Goal: Check status

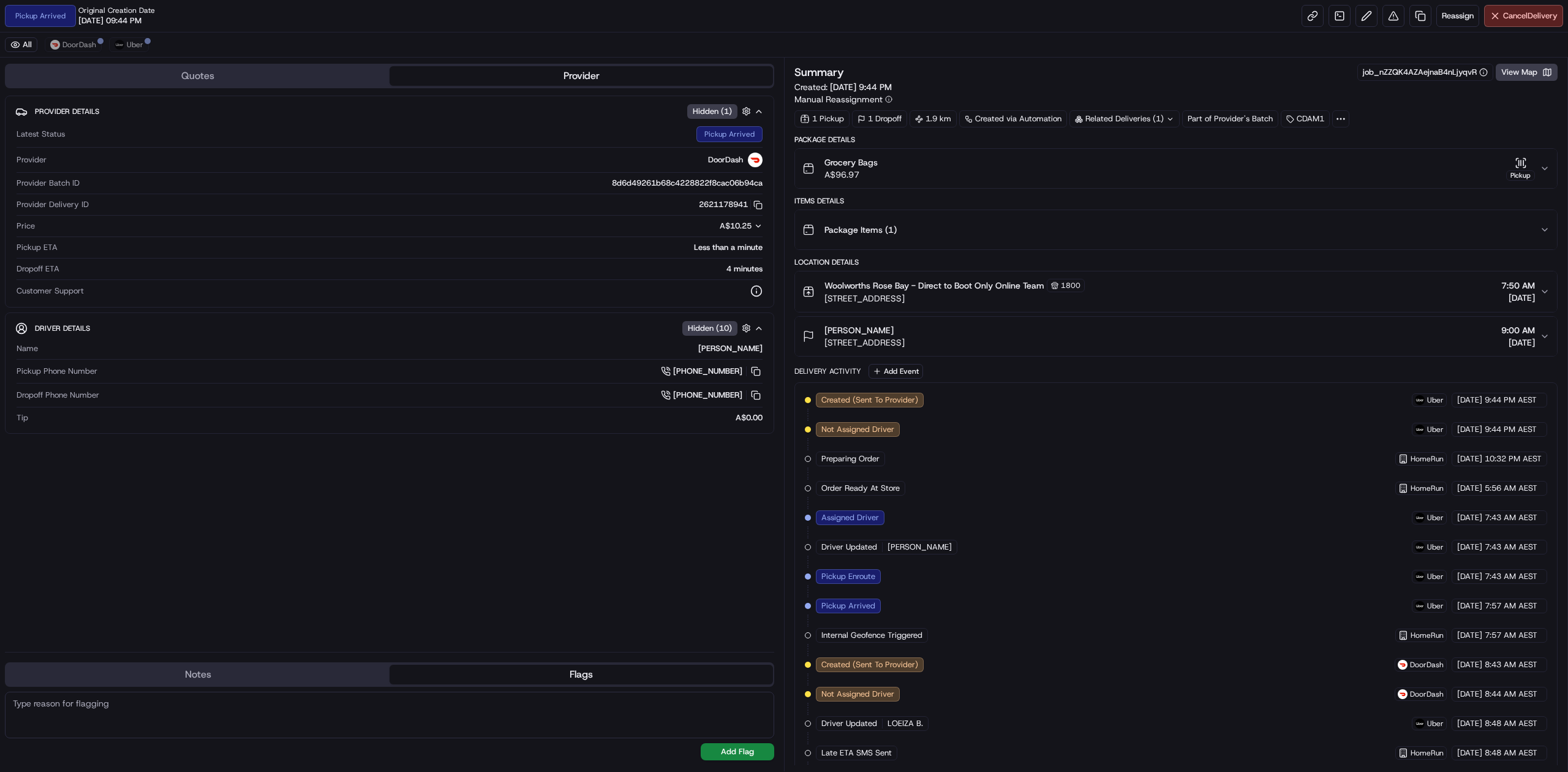
scroll to position [282, 0]
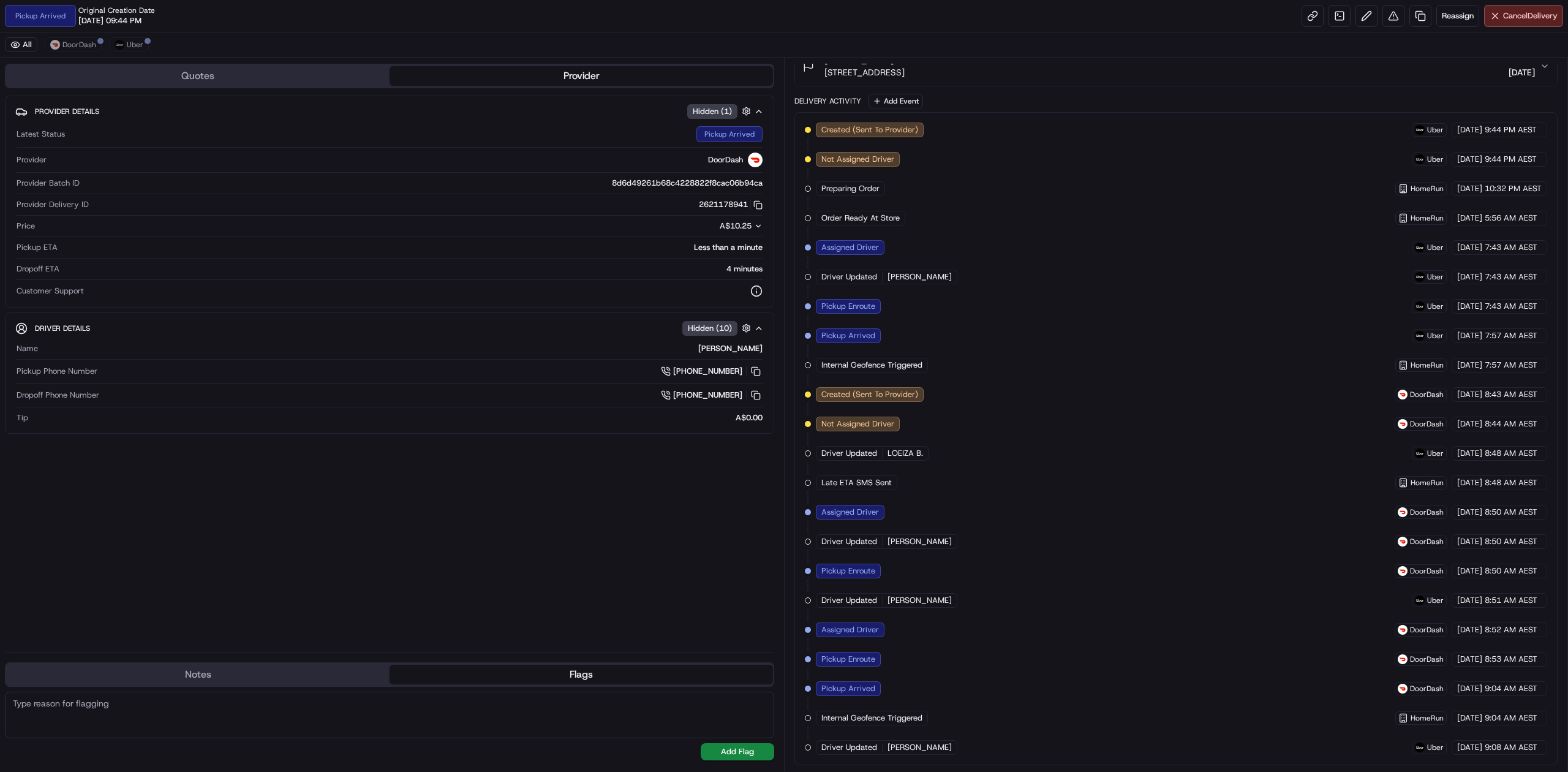
click at [988, 274] on div "Created (Sent To Provider) Uber [DATE] 9:44 PM AEST Not Assigned Driver Uber [D…" at bounding box center [1176, 439] width 742 height 632
click at [1086, 213] on div "Created (Sent To Provider) Uber [DATE] 9:44 PM AEST Not Assigned Driver Uber [D…" at bounding box center [1176, 439] width 742 height 632
click at [970, 112] on div "Created (Sent To Provider) Uber [DATE] 9:44 PM AEST Not Assigned Driver Uber [D…" at bounding box center [1176, 439] width 763 height 653
click at [883, 195] on div "Created (Sent To Provider) Uber [DATE] 9:44 PM AEST Not Assigned Driver Uber [D…" at bounding box center [1176, 439] width 742 height 632
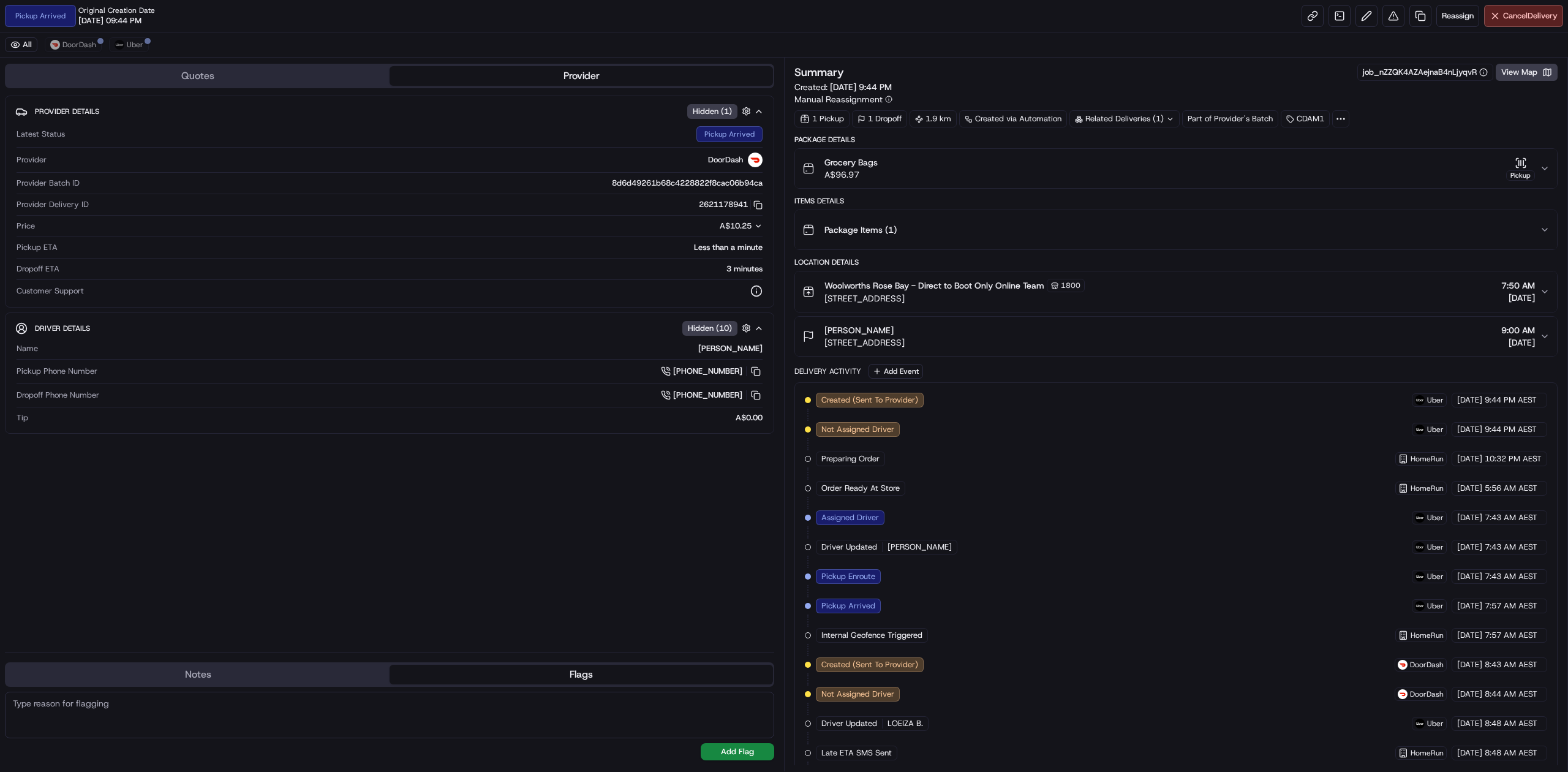
click at [1134, 337] on div "[PERSON_NAME] [STREET_ADDRESS], AU 9:00 AM [DATE]" at bounding box center [1171, 337] width 737 height 25
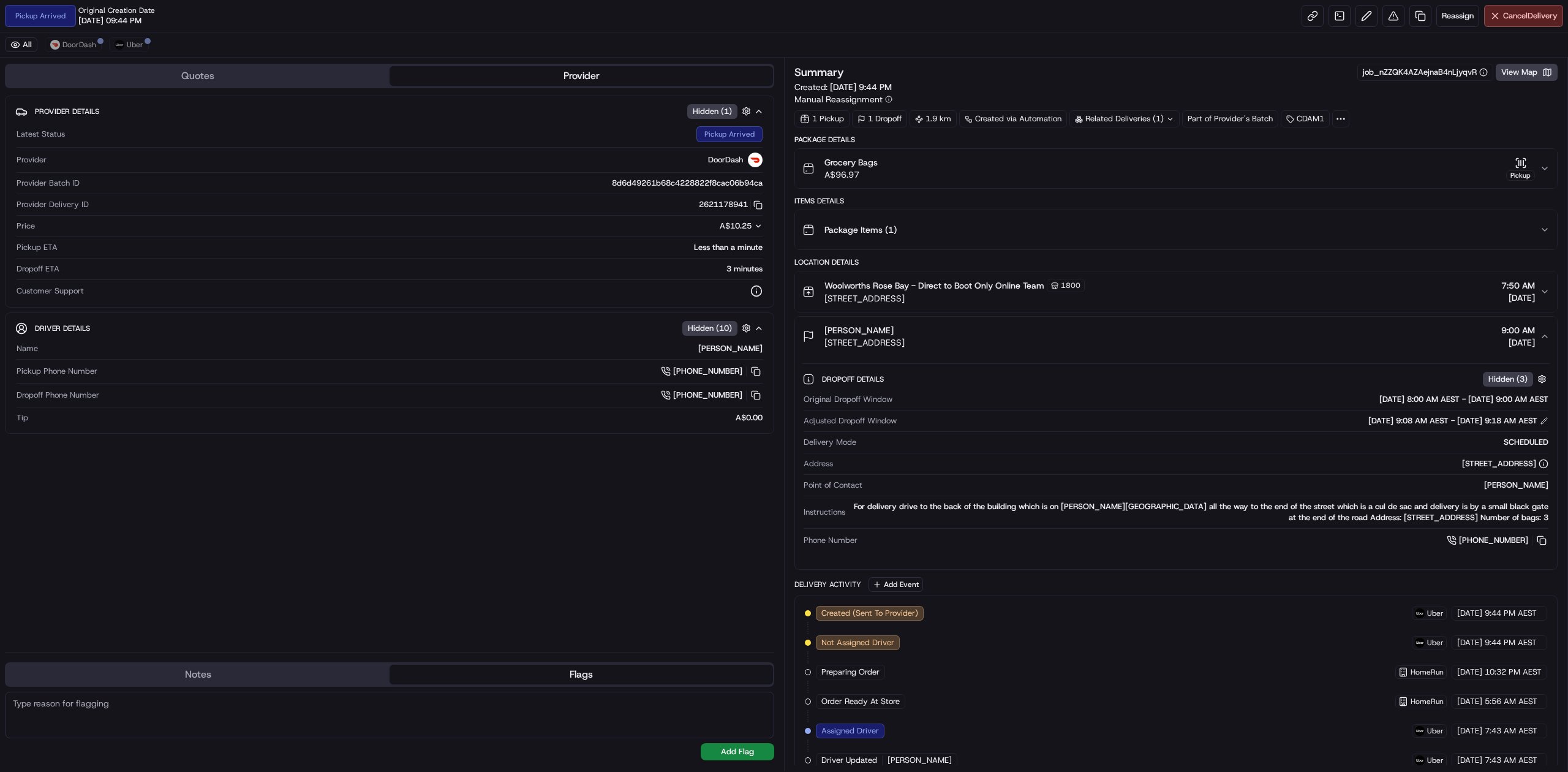
click at [1120, 335] on div "[PERSON_NAME] [STREET_ADDRESS], AU 9:00 AM [DATE]" at bounding box center [1171, 337] width 737 height 25
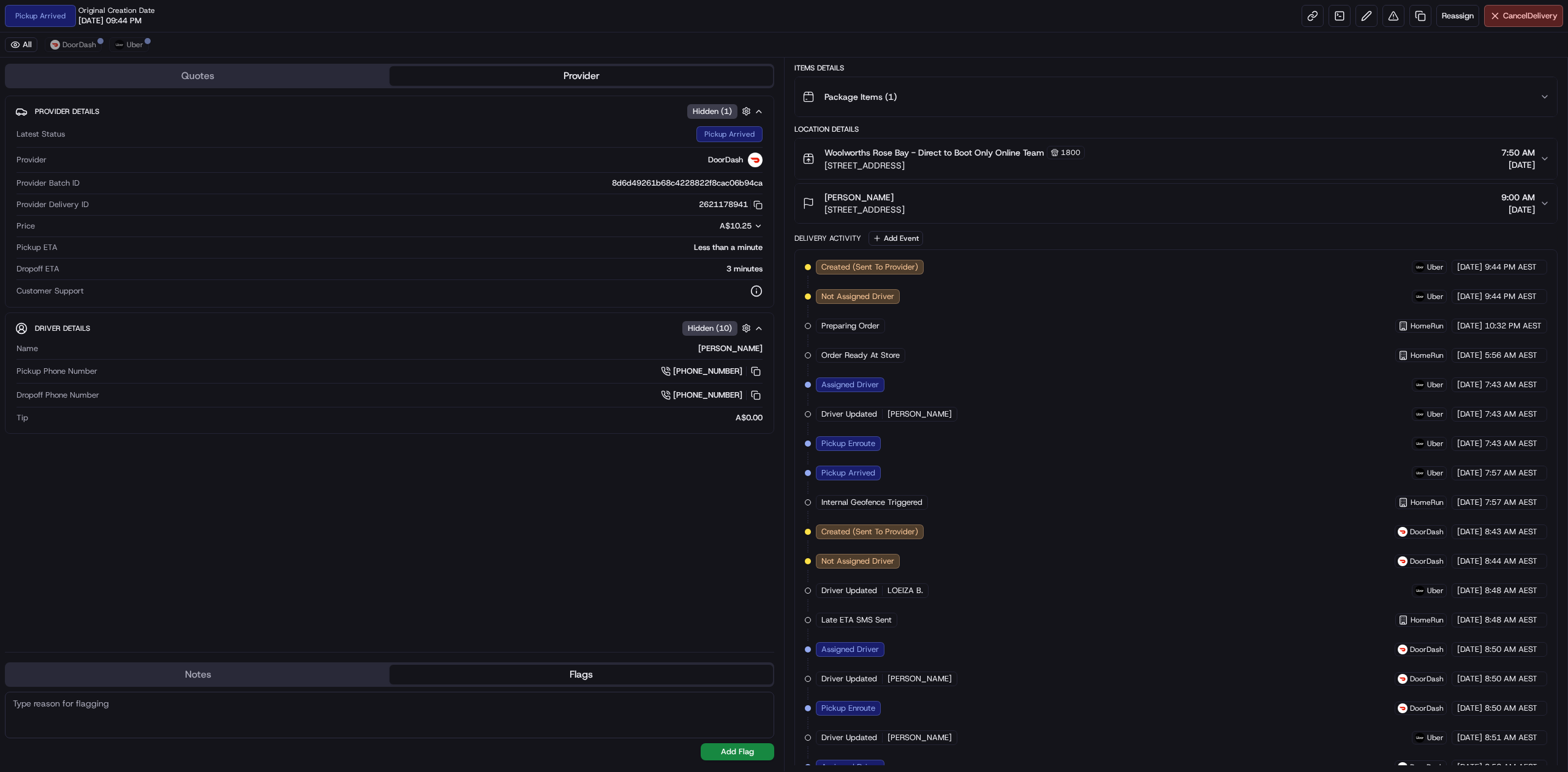
scroll to position [282, 0]
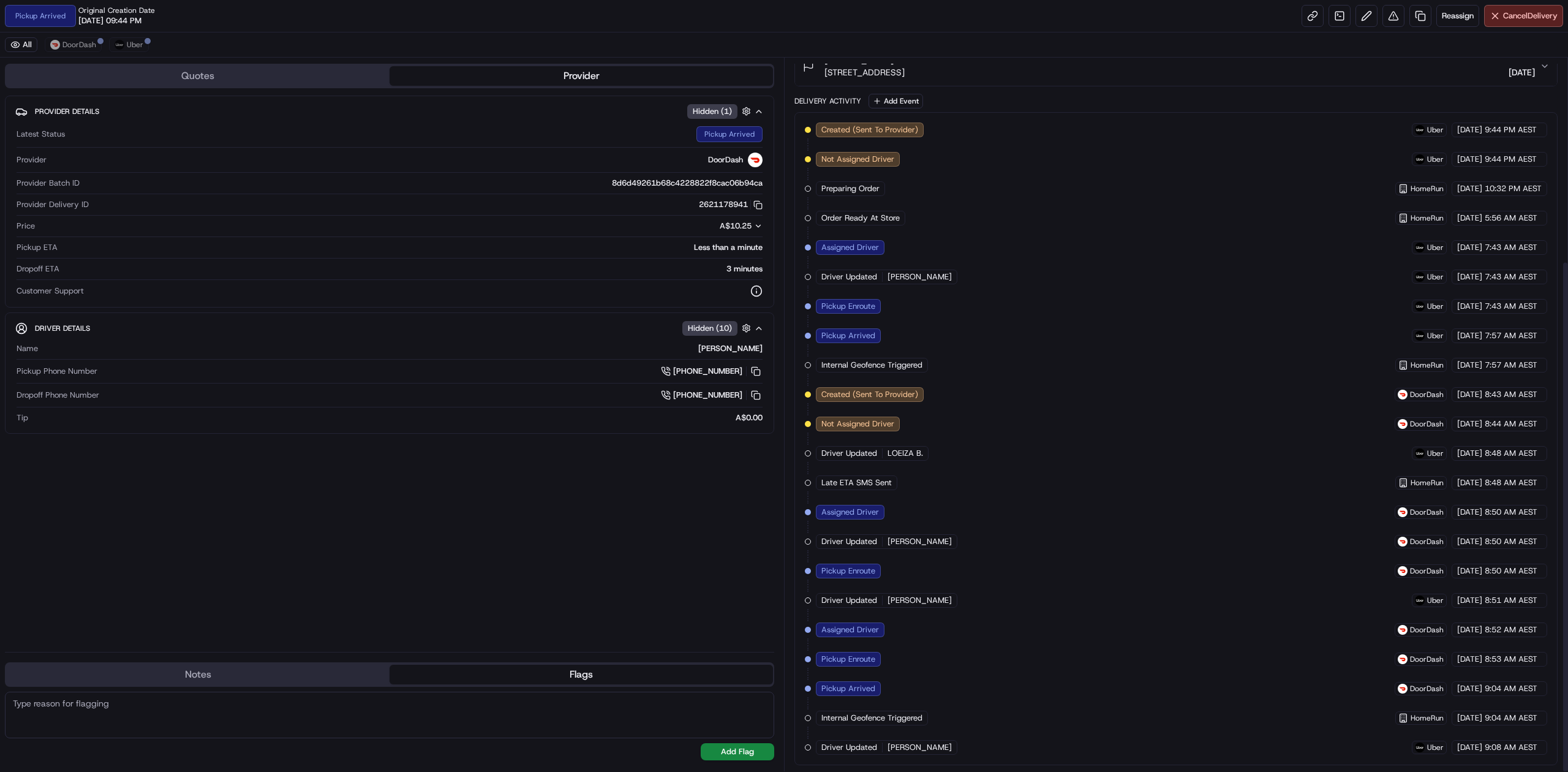
click at [1108, 346] on div "Created (Sent To Provider) Uber [DATE] 9:44 PM AEST Not Assigned Driver Uber [D…" at bounding box center [1176, 439] width 742 height 632
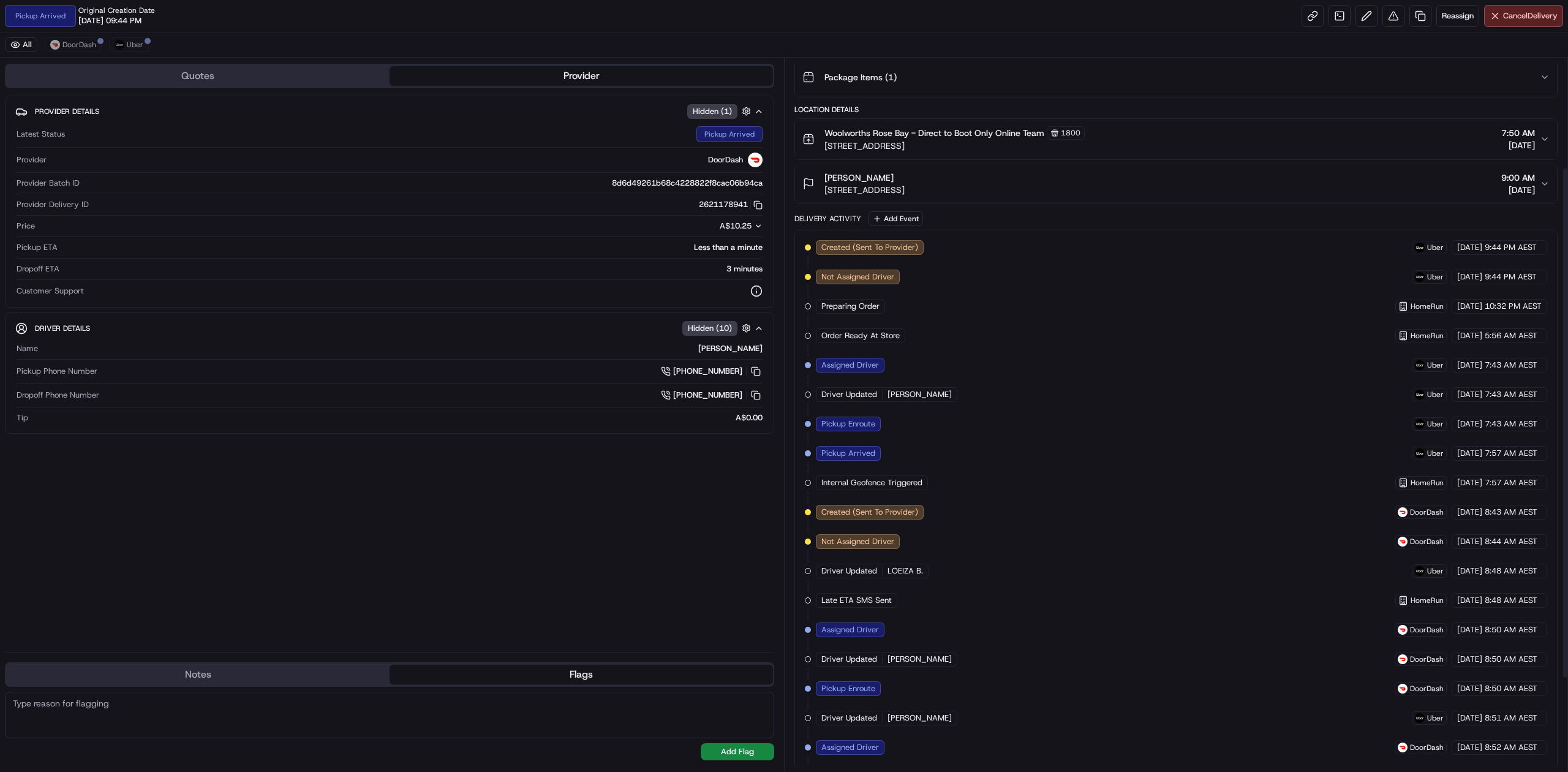
scroll to position [0, 0]
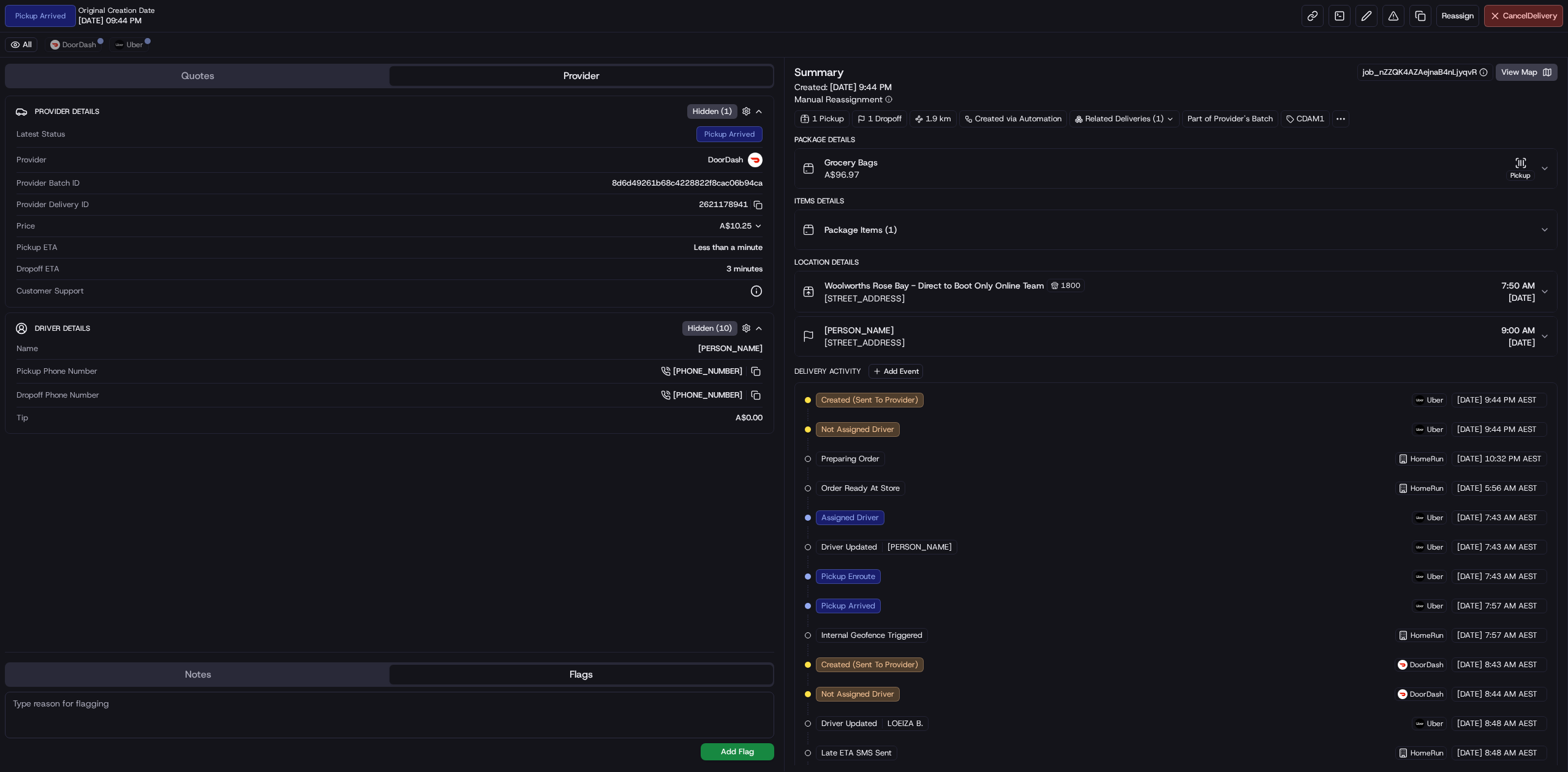
click at [440, 449] on div "Provider Details Hidden ( 1 ) Latest Status Pickup Arrived Provider DoorDash Pr…" at bounding box center [389, 368] width 769 height 546
